Goal: Navigation & Orientation: Find specific page/section

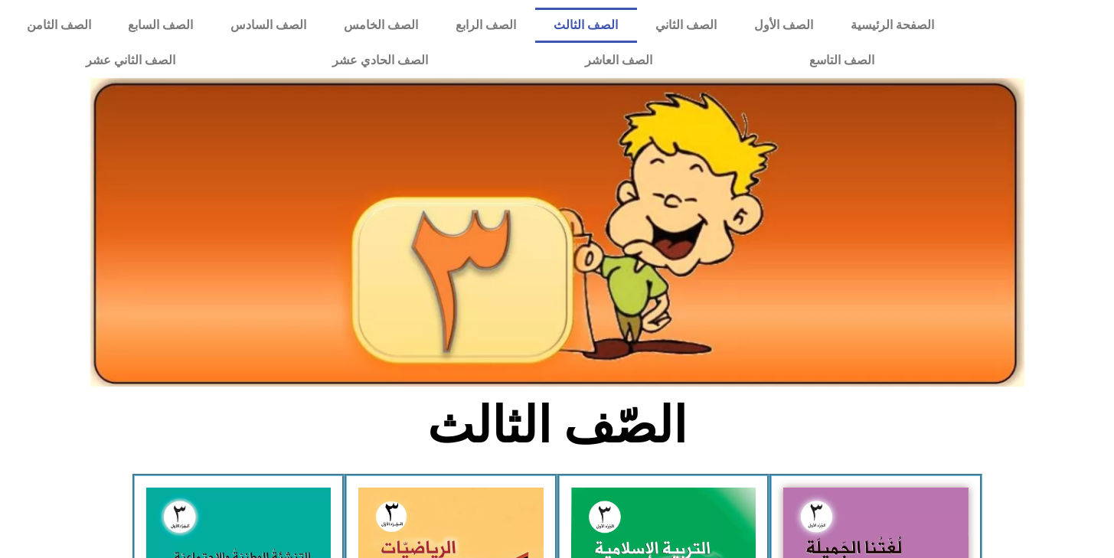
click at [535, 27] on link "الصف الرابع" at bounding box center [486, 25] width 98 height 35
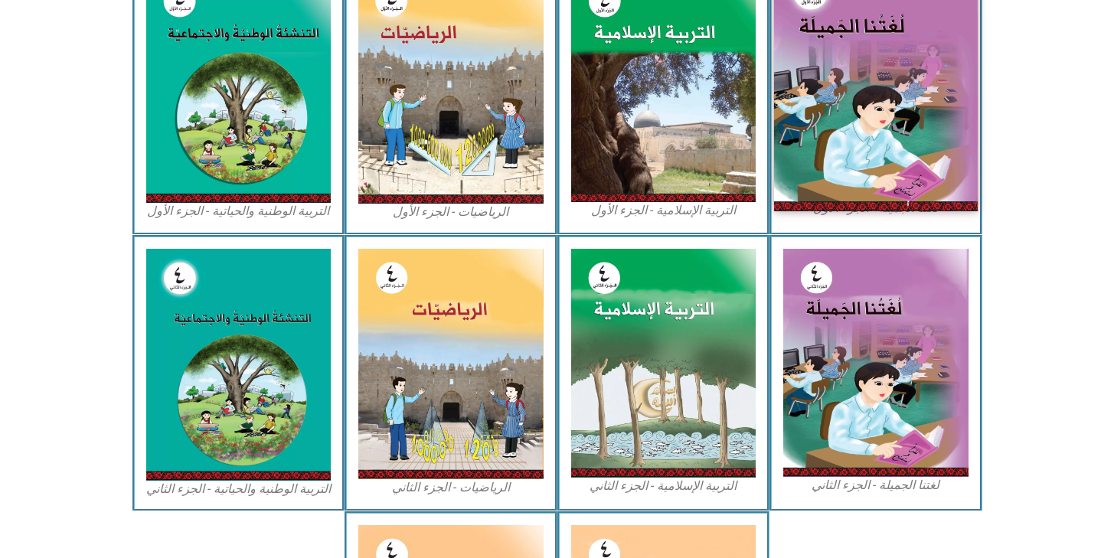
scroll to position [520, 0]
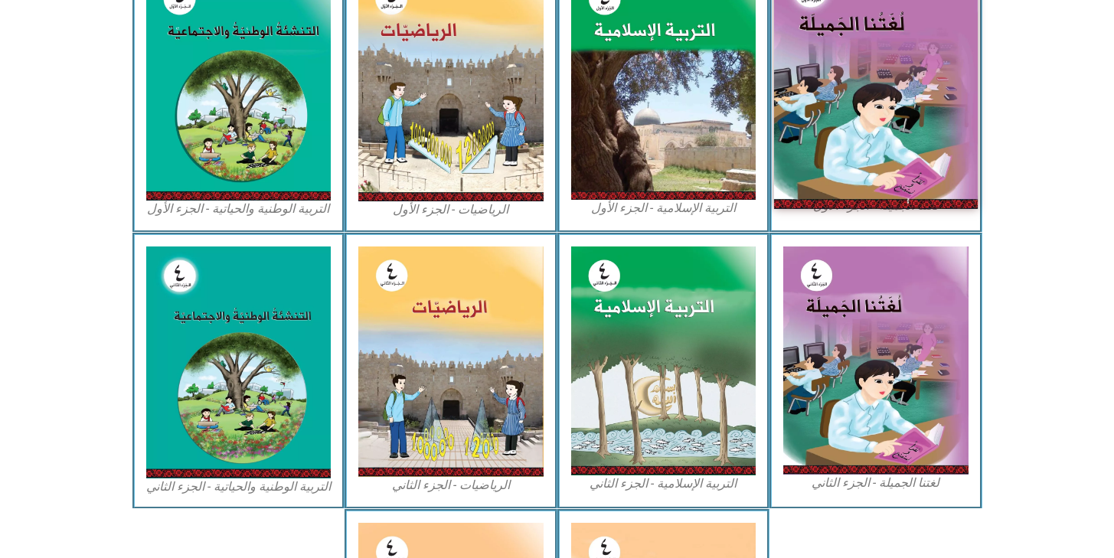
click at [927, 131] on img at bounding box center [876, 83] width 204 height 250
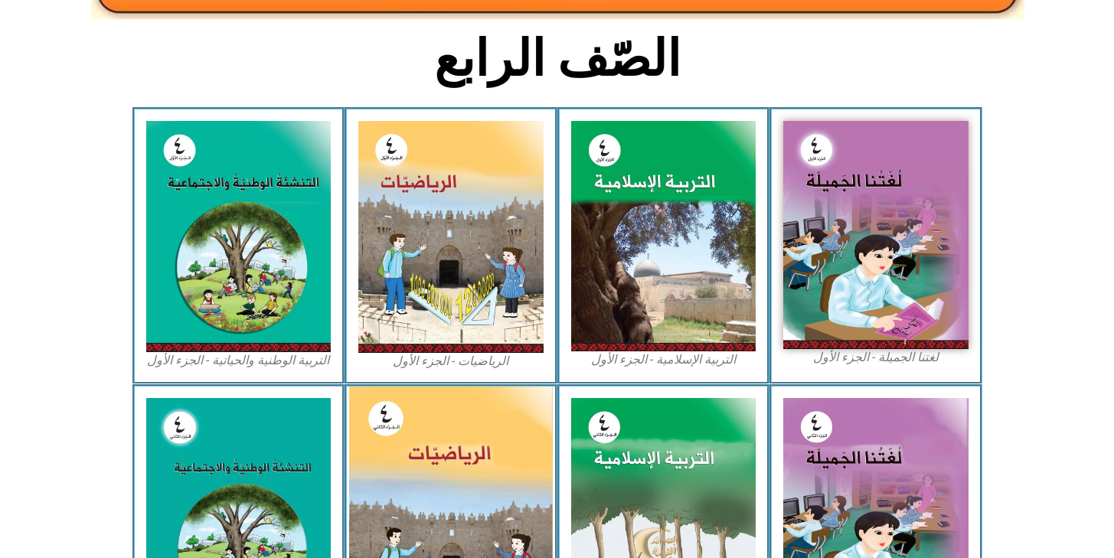
scroll to position [0, 0]
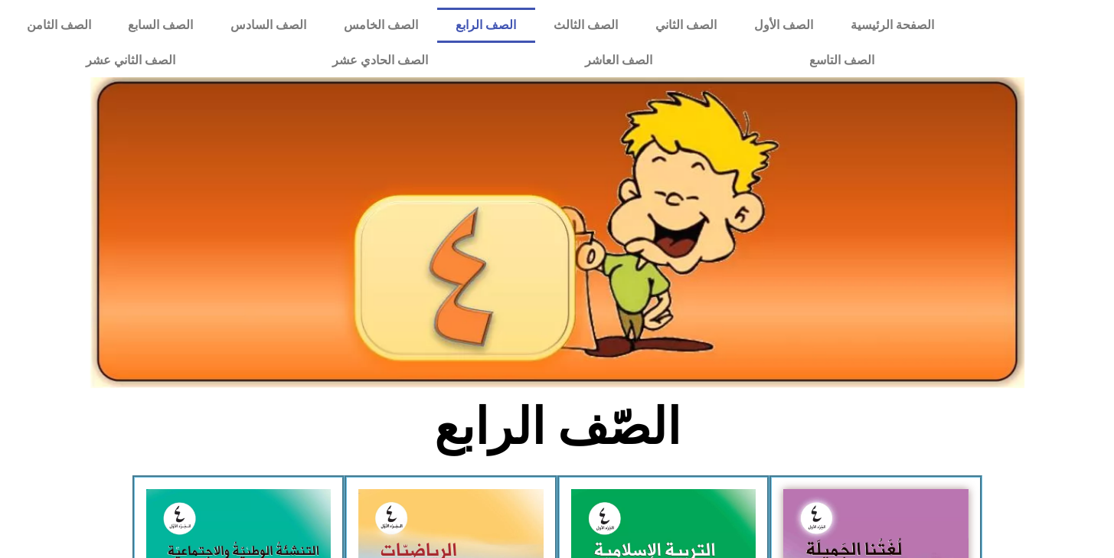
click at [15, 240] on icon at bounding box center [556, 195] width 1115 height 112
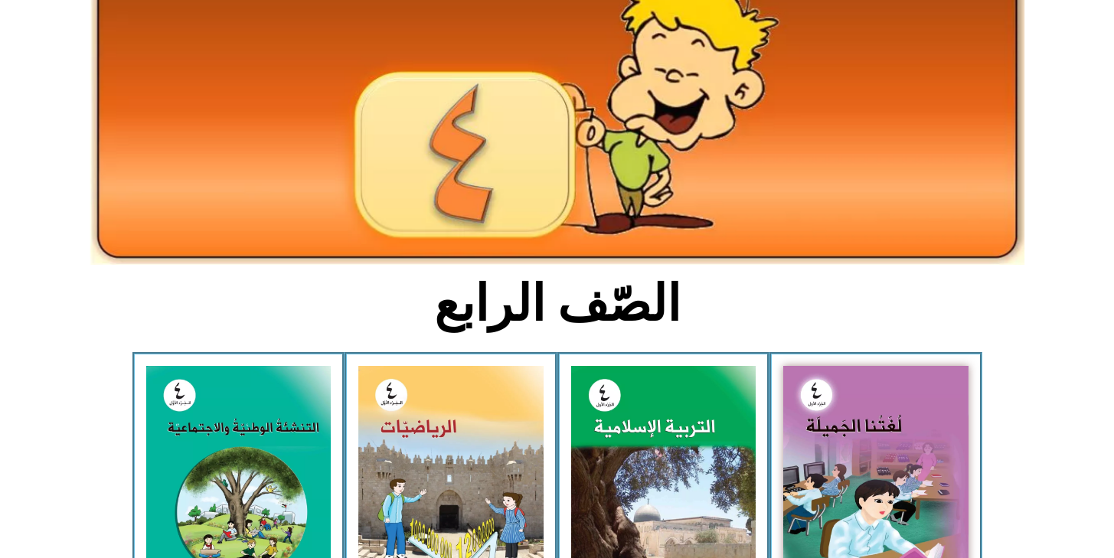
scroll to position [142, 0]
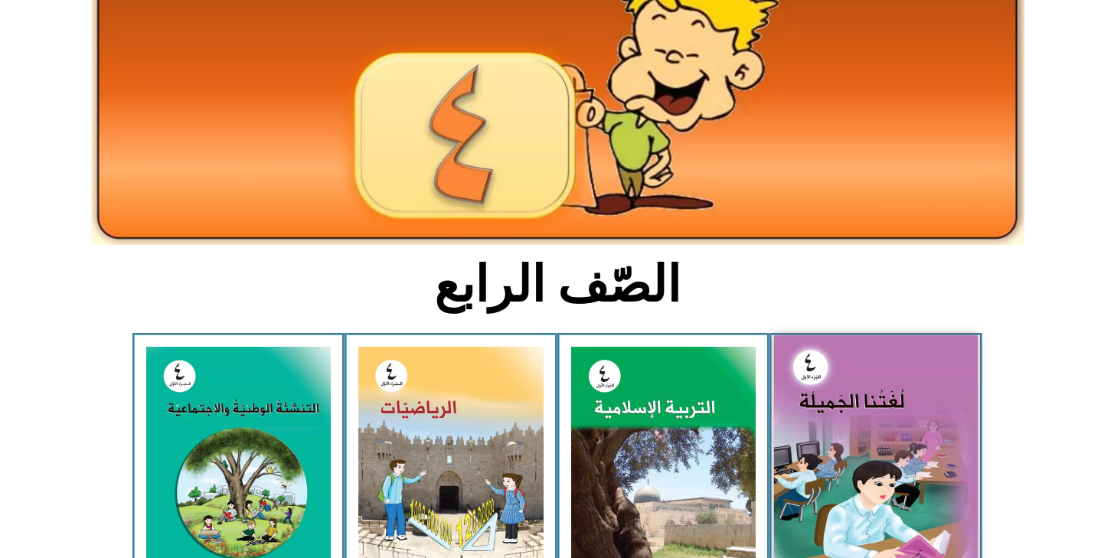
click at [852, 401] on img at bounding box center [876, 460] width 204 height 250
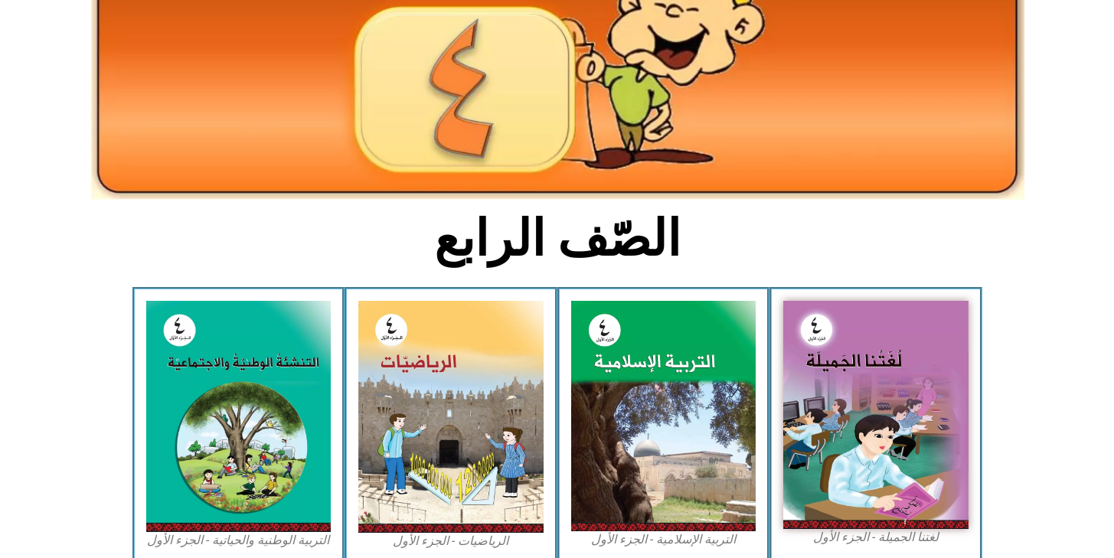
scroll to position [0, 0]
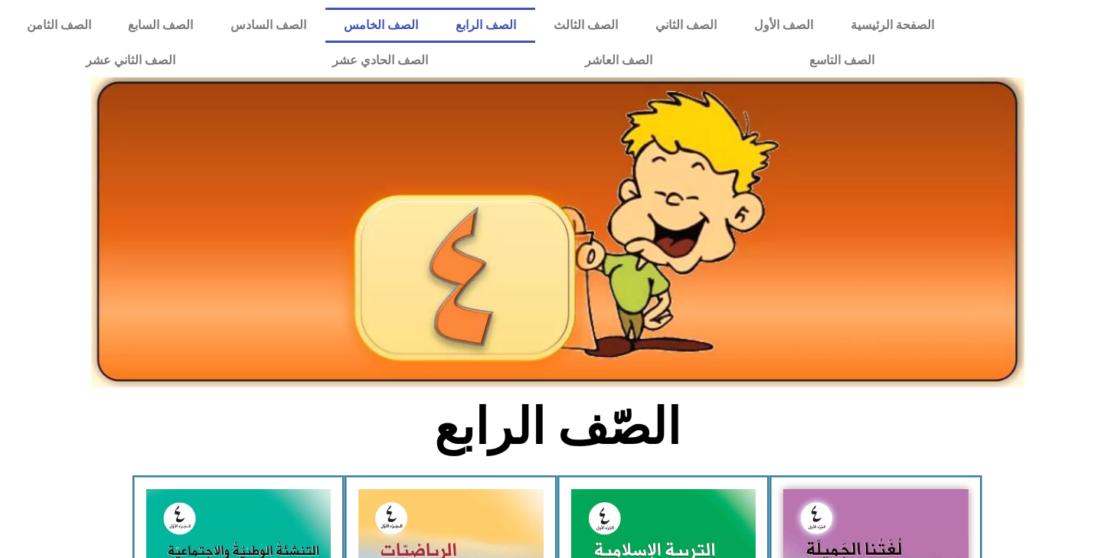
click at [437, 23] on link "الصف الخامس" at bounding box center [381, 25] width 112 height 35
click at [636, 21] on link "الصف الثالث" at bounding box center [586, 25] width 102 height 35
click at [535, 33] on link "الصف الرابع" at bounding box center [486, 25] width 98 height 35
